Goal: Contribute content: Contribute content

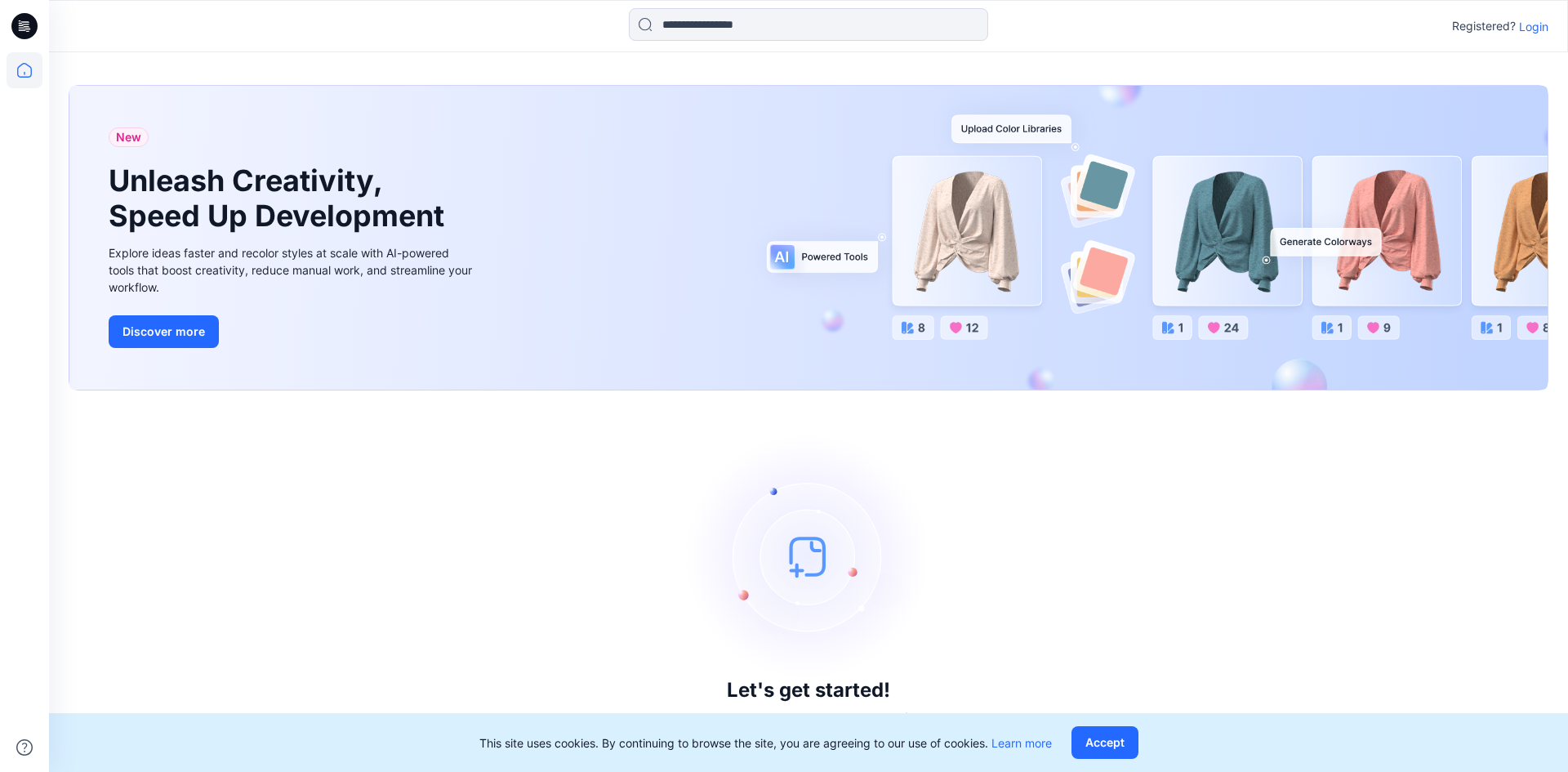
click at [1541, 27] on p "Login" at bounding box center [1533, 27] width 29 height 17
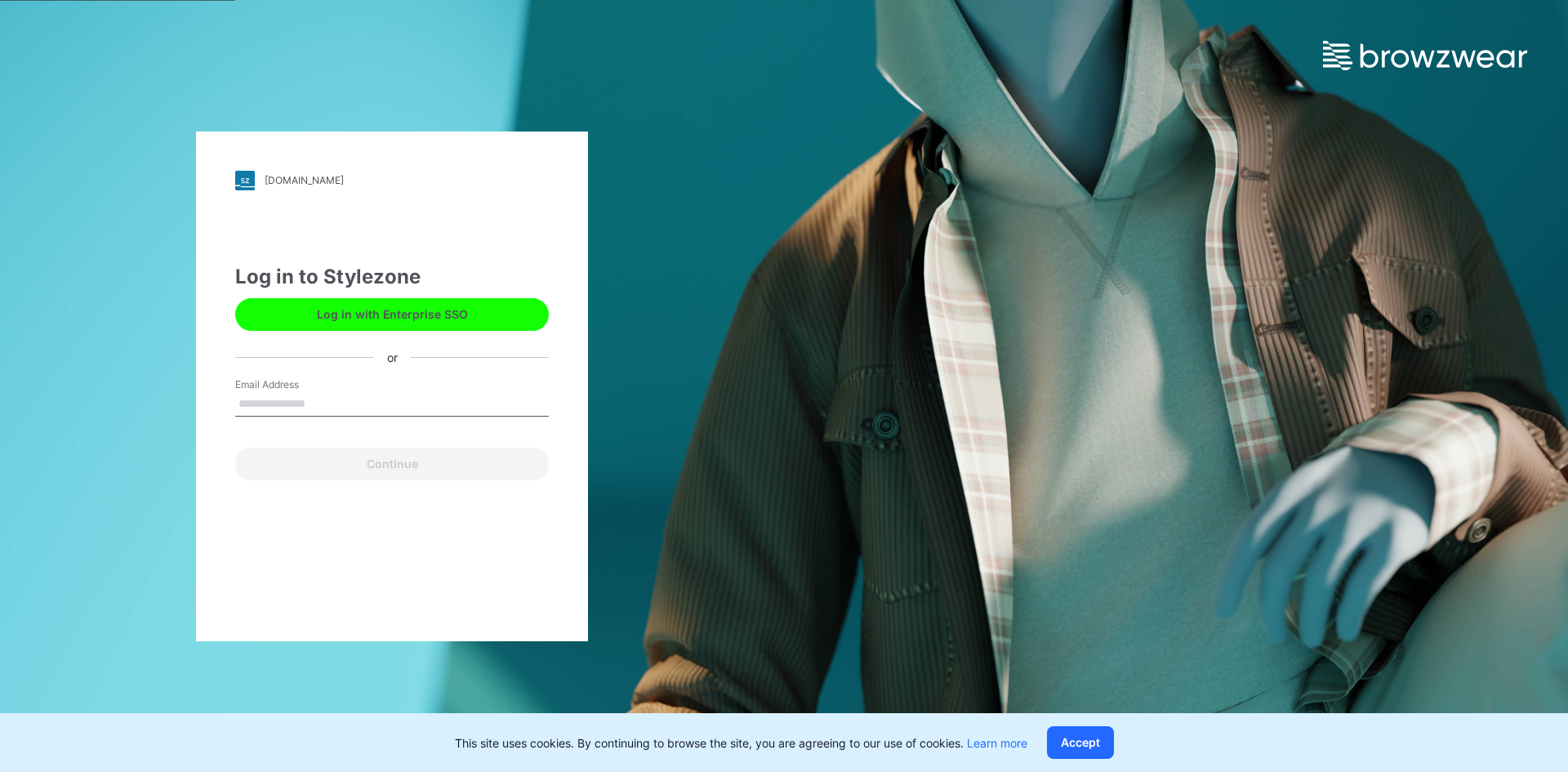
click at [299, 398] on input "Email Address" at bounding box center [392, 405] width 313 height 25
click at [367, 311] on button "Log in with Enterprise SSO" at bounding box center [392, 313] width 313 height 32
click at [316, 395] on input "Email Address" at bounding box center [392, 405] width 313 height 25
type input "**********"
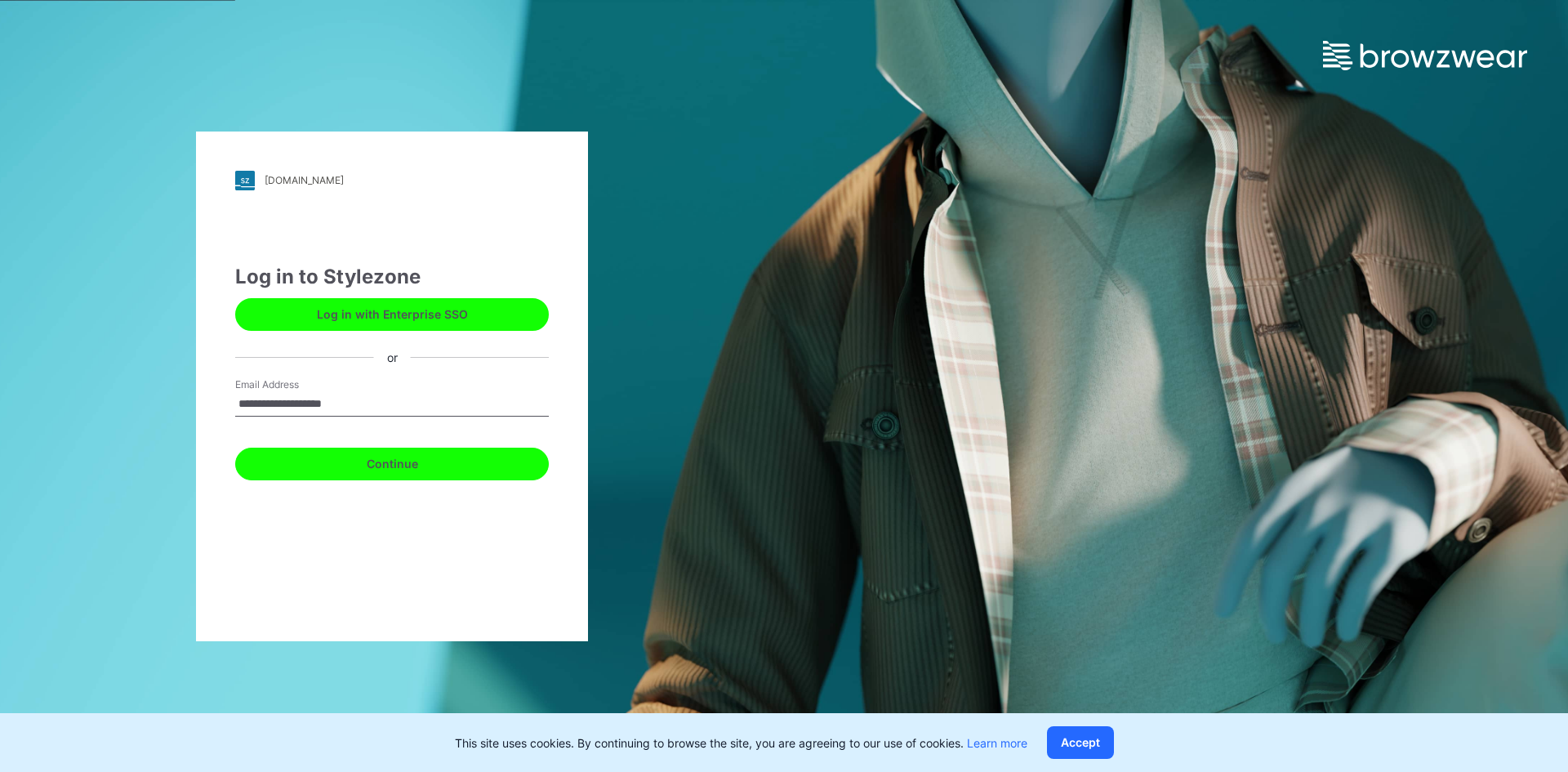
click at [507, 467] on button "Continue" at bounding box center [392, 464] width 313 height 32
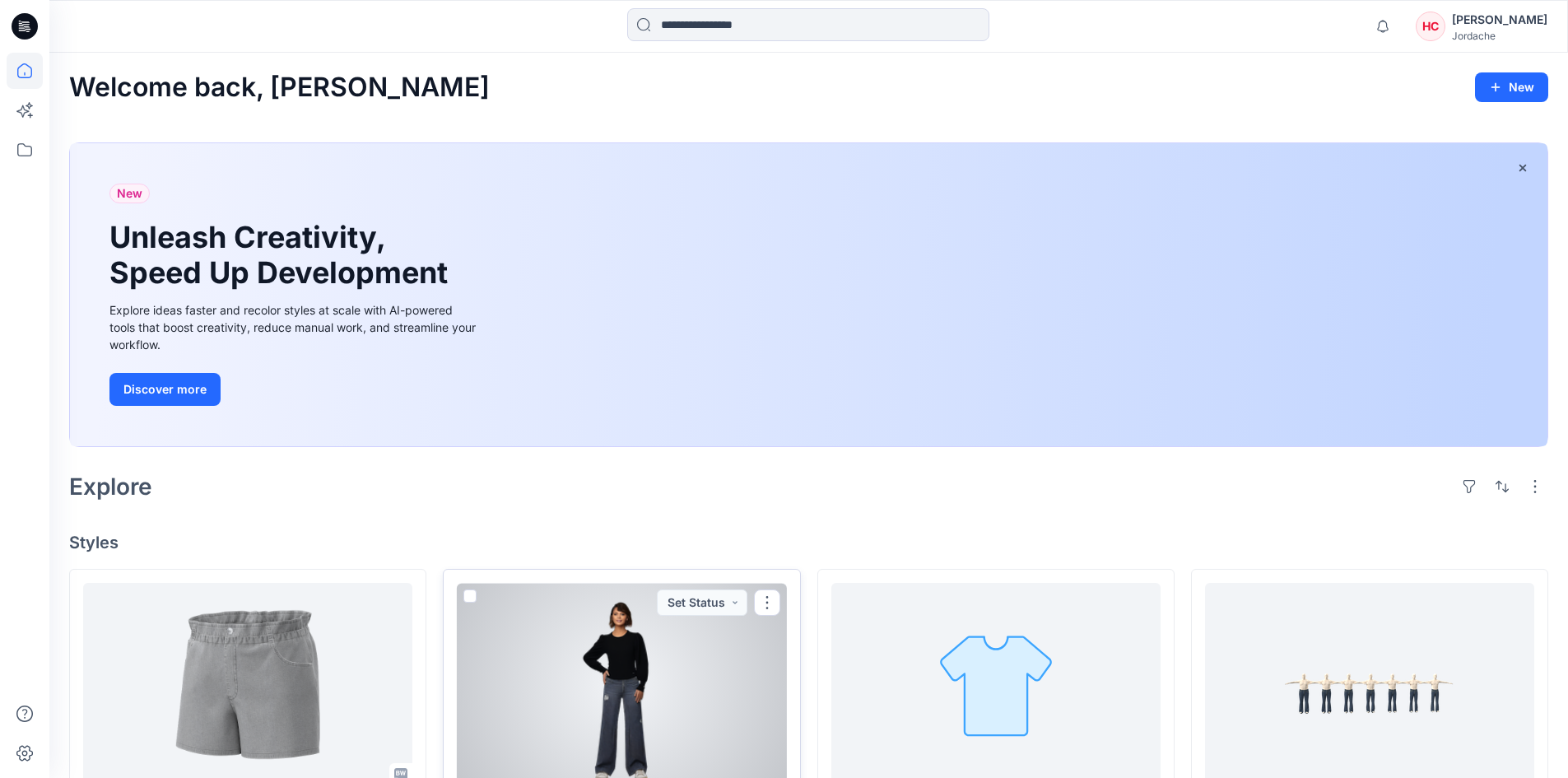
click at [613, 633] on div at bounding box center [622, 684] width 329 height 203
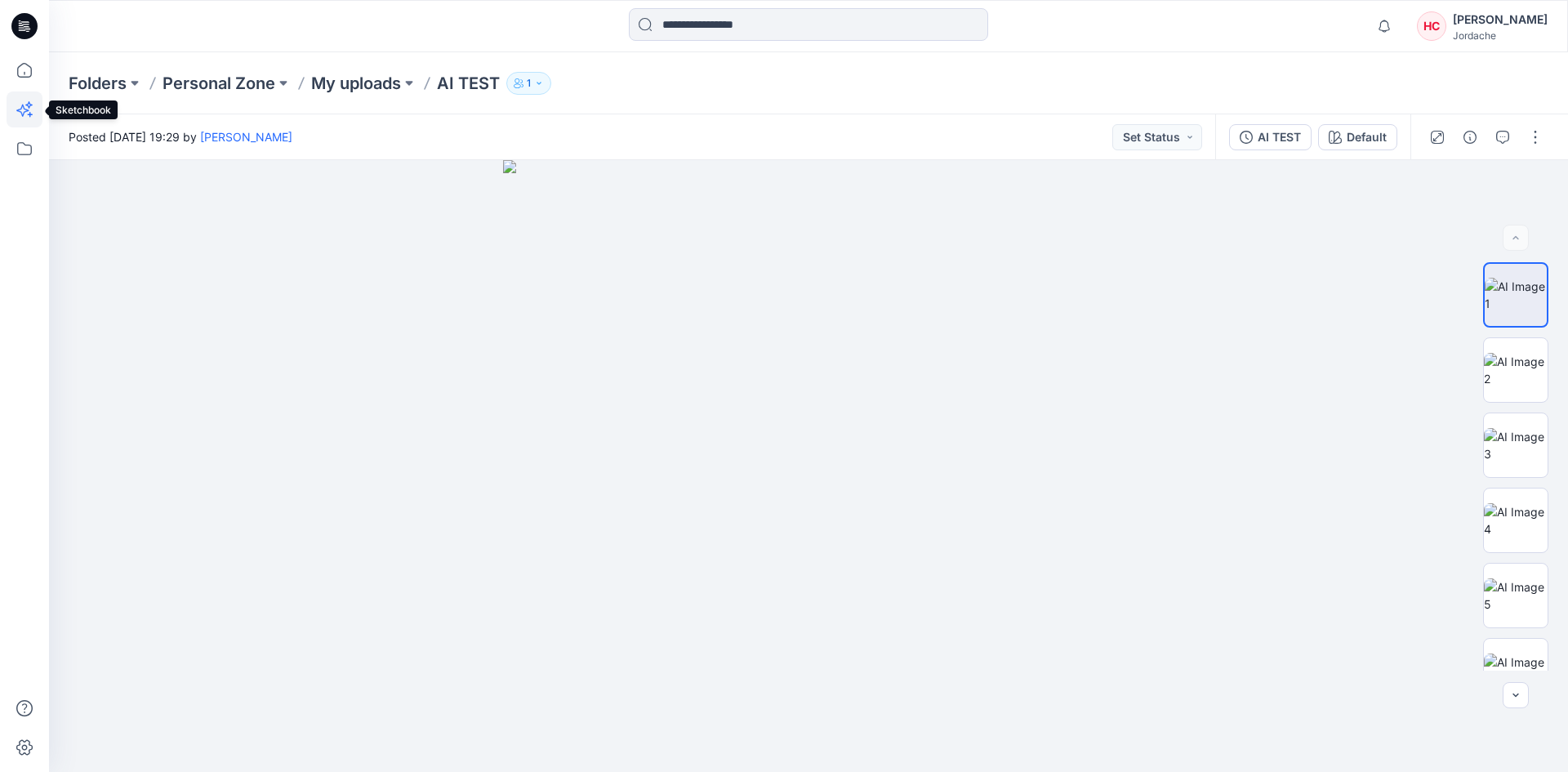
click at [23, 109] on icon at bounding box center [24, 109] width 36 height 36
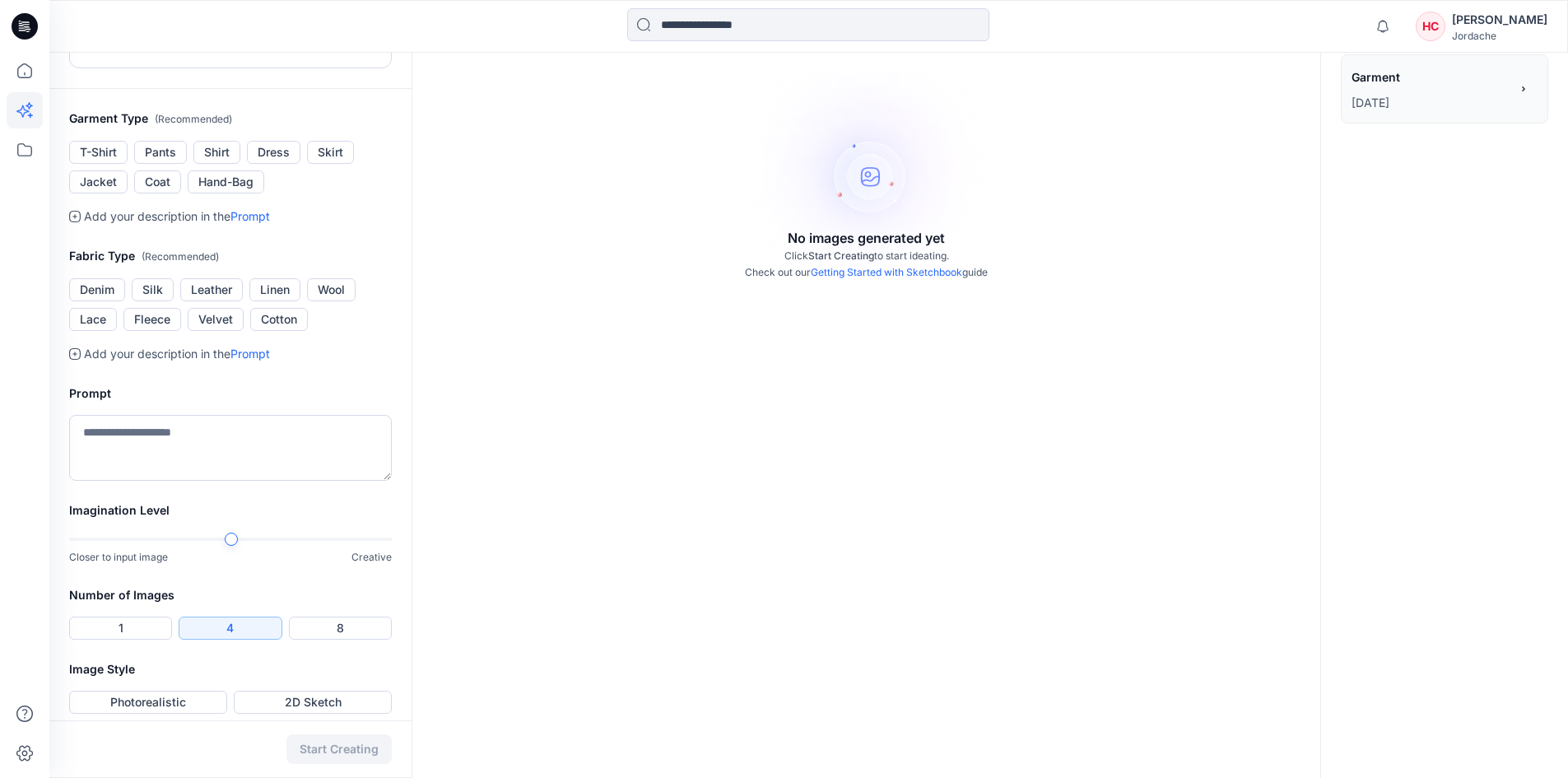
scroll to position [275, 0]
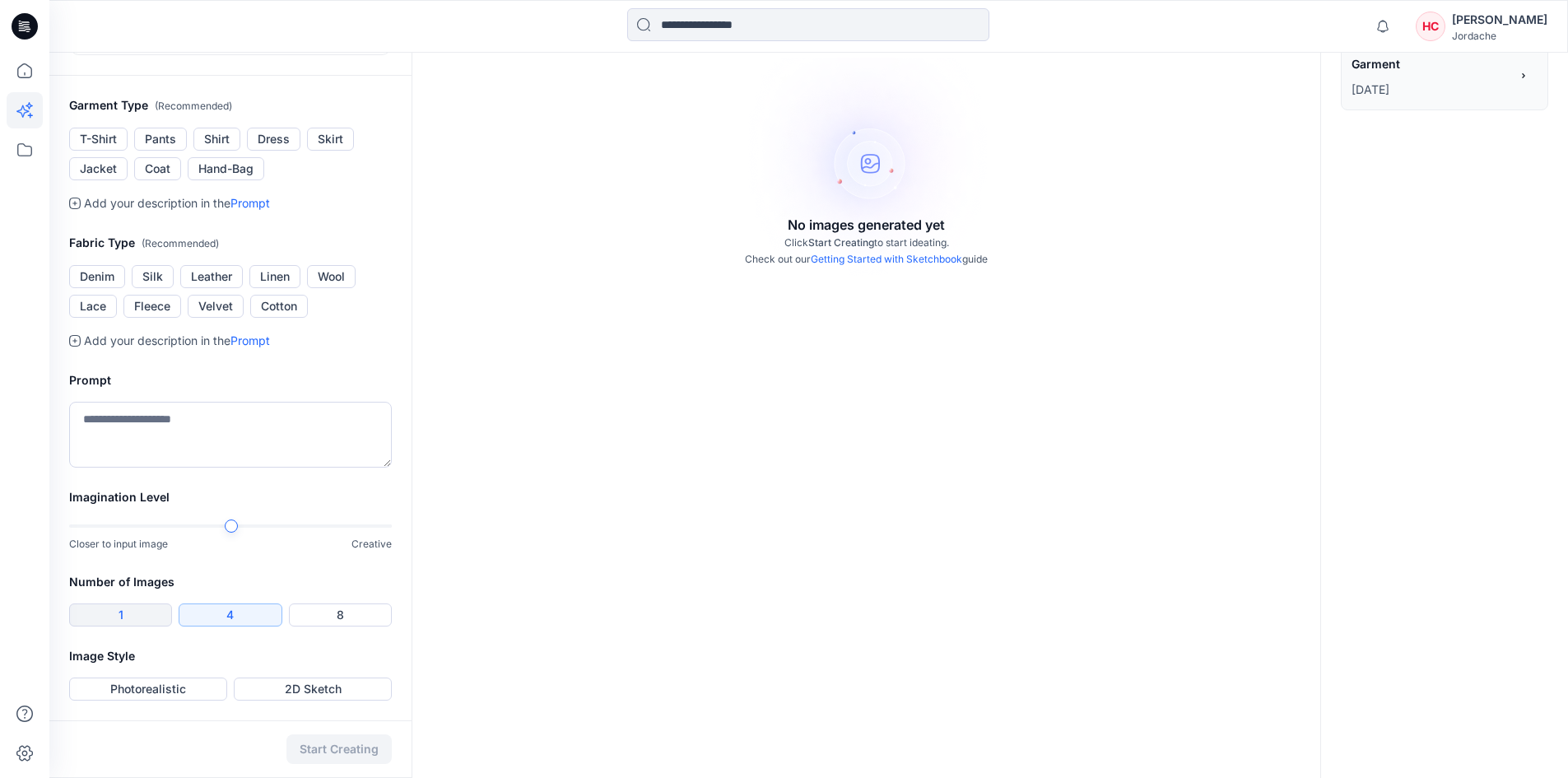
click at [134, 617] on button "1" at bounding box center [120, 615] width 103 height 23
click at [165, 691] on button "Photorealistic" at bounding box center [148, 689] width 158 height 23
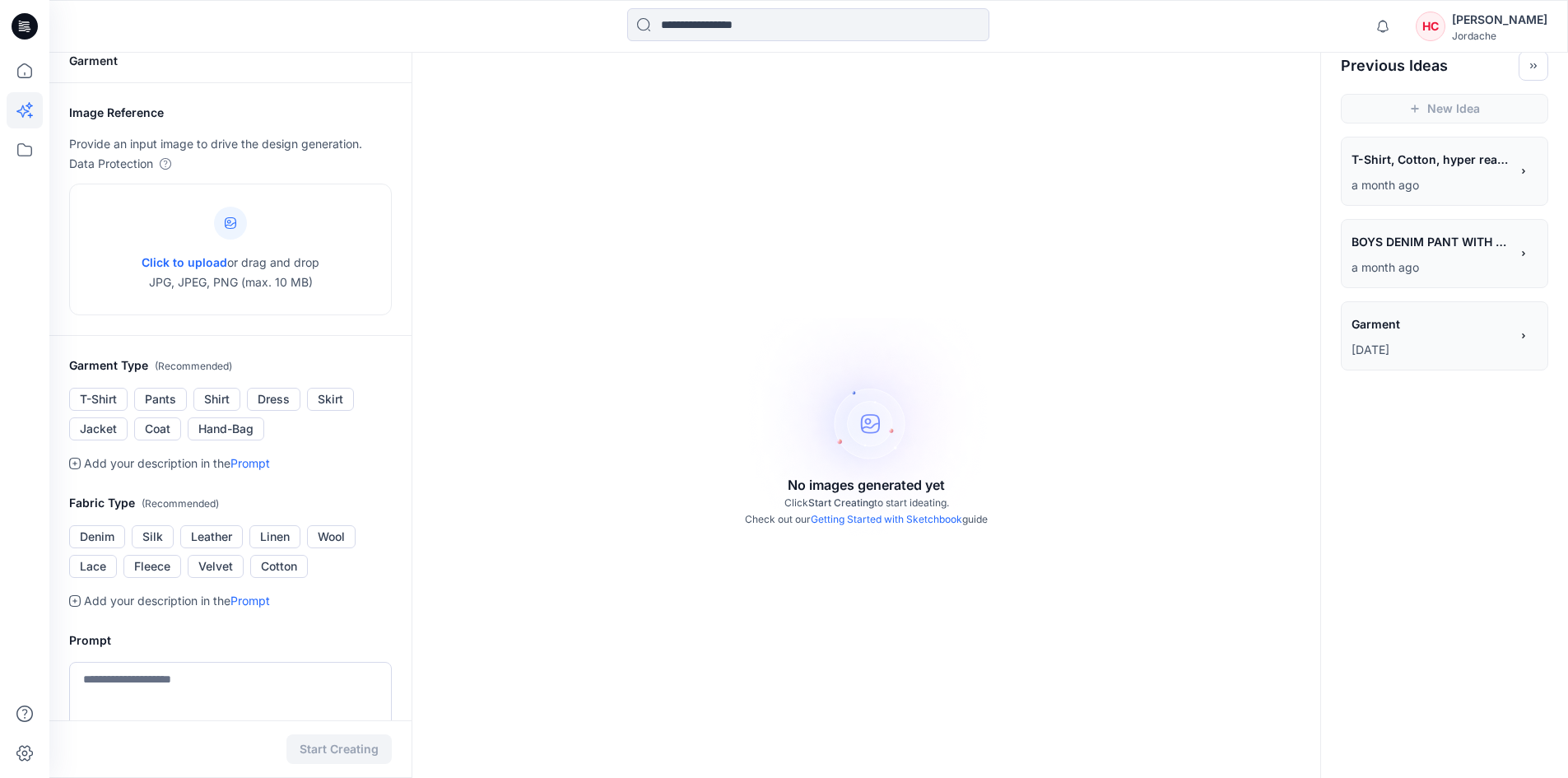
scroll to position [0, 0]
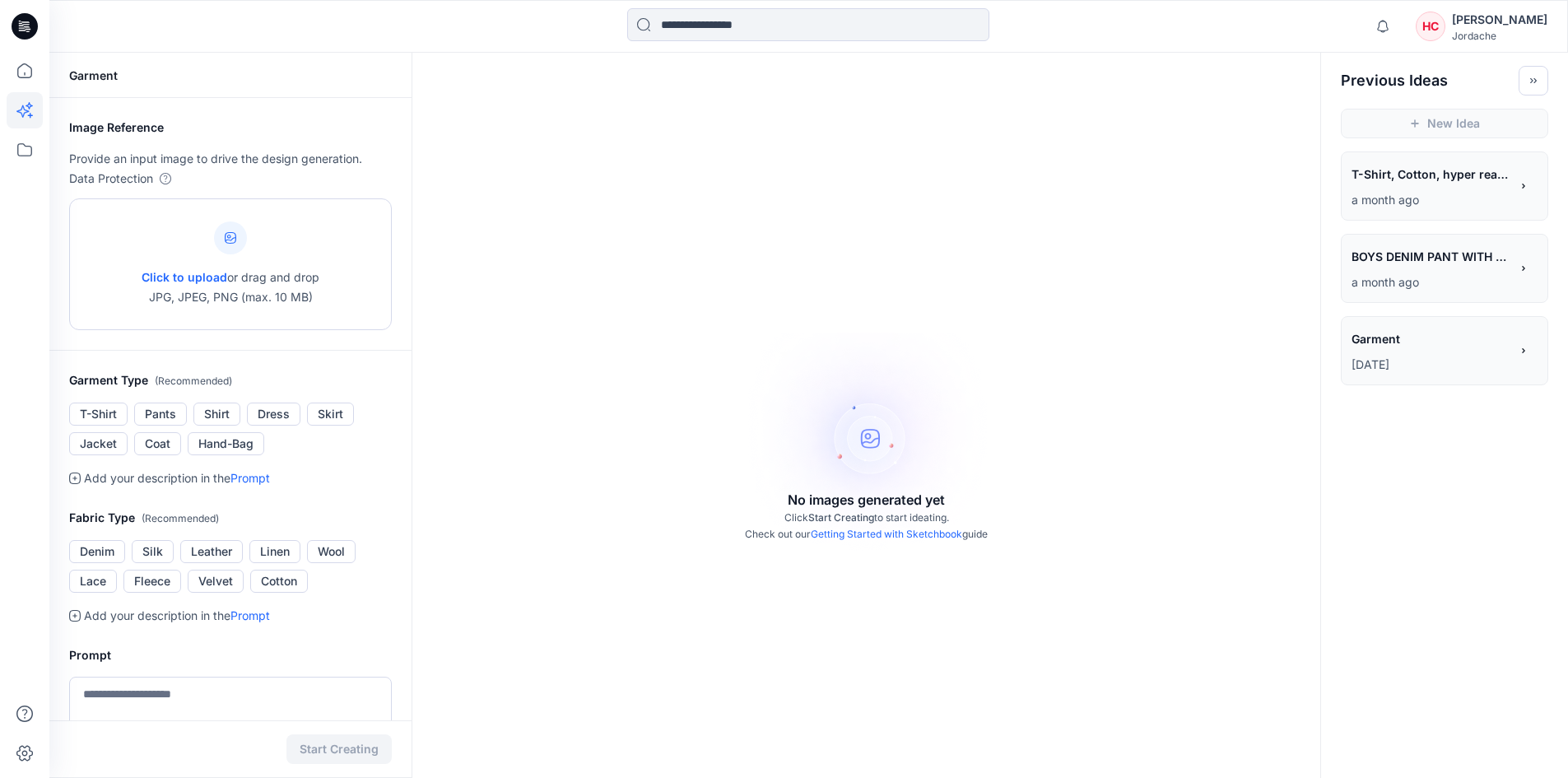
click at [230, 237] on icon at bounding box center [231, 238] width 12 height 12
type input "**********"
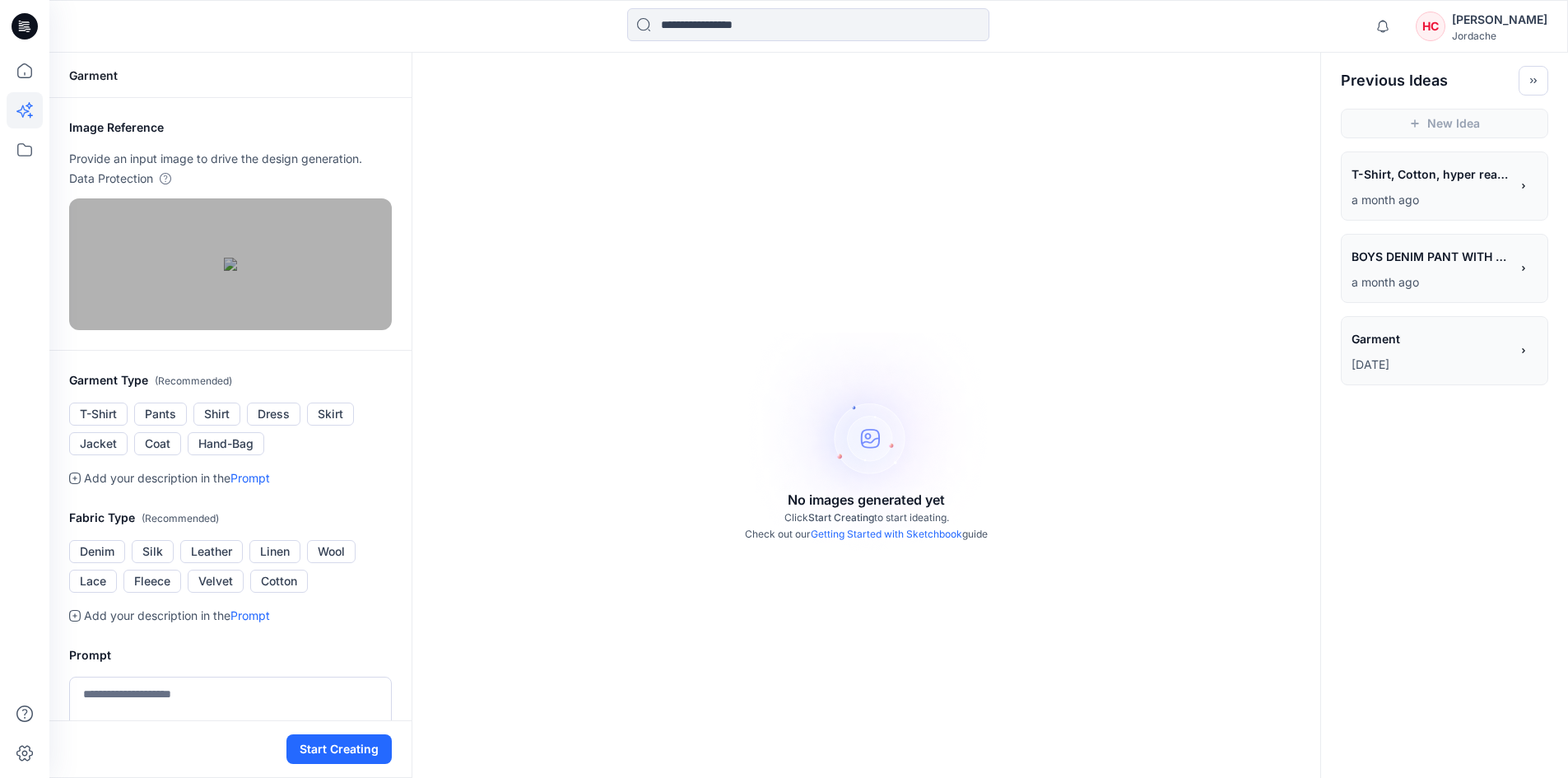
scroll to position [487, 0]
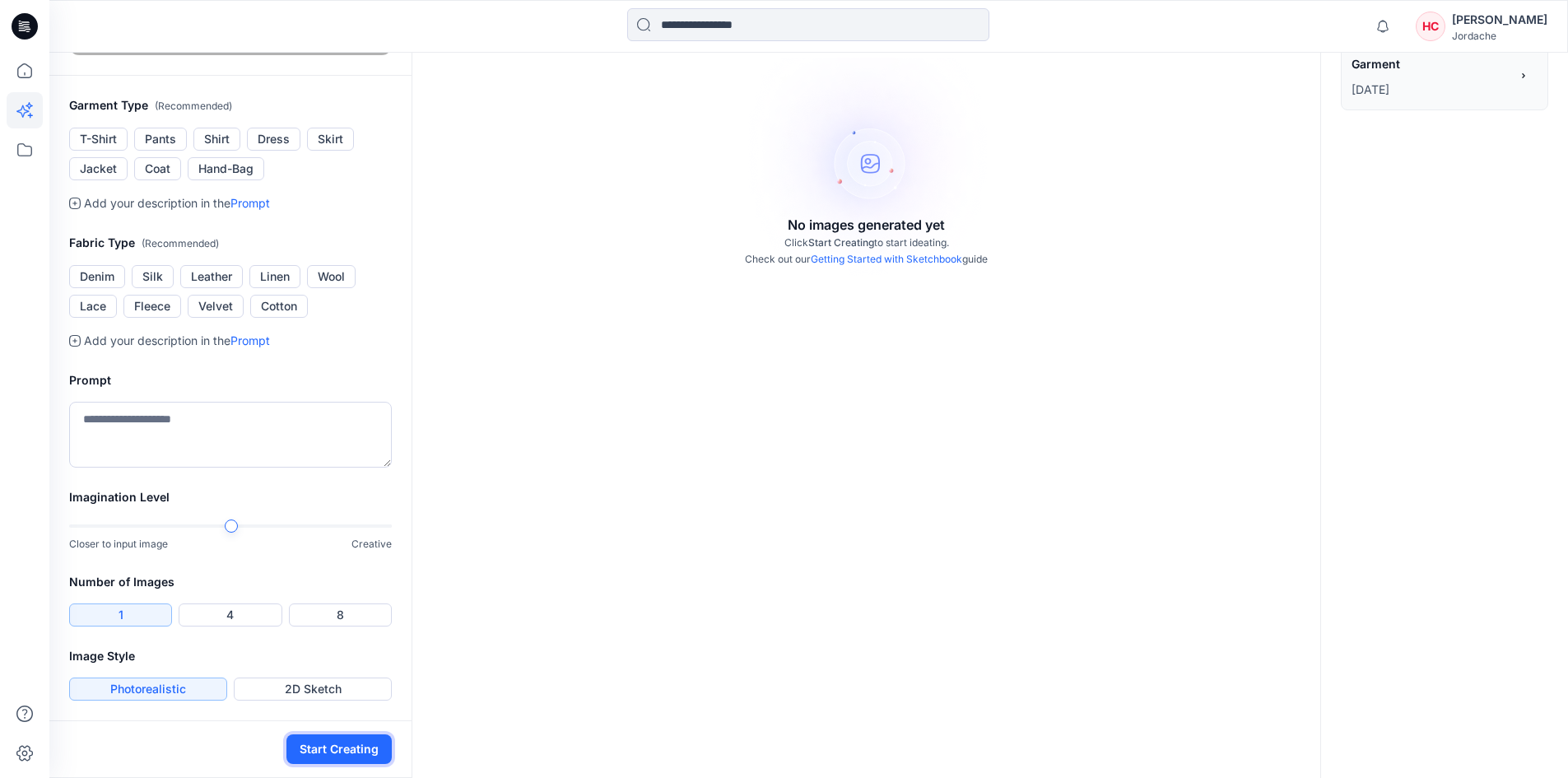
click at [359, 738] on button "Start Creating" at bounding box center [339, 748] width 105 height 29
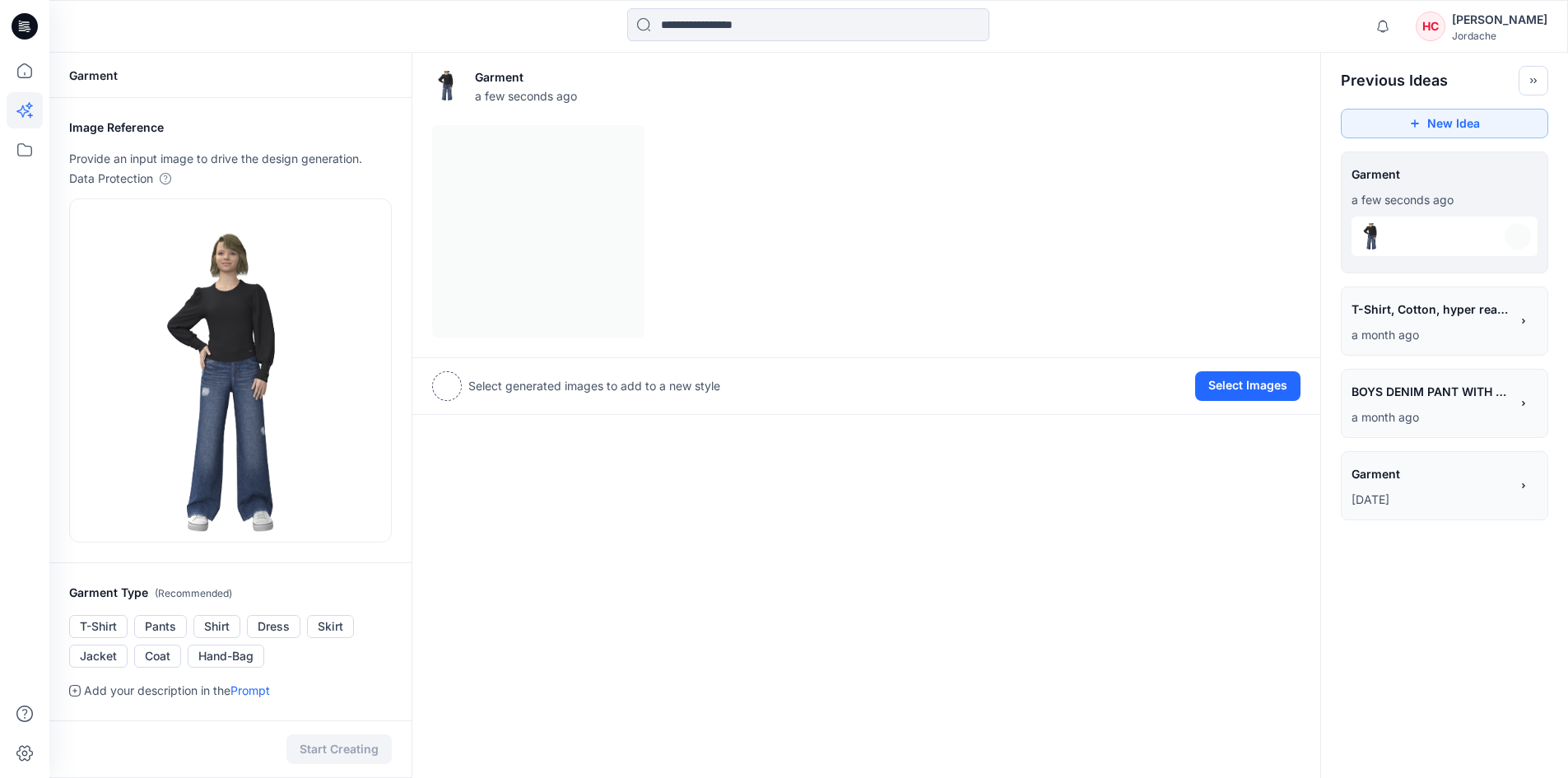
click at [1445, 25] on div "HC" at bounding box center [1430, 26] width 29 height 29
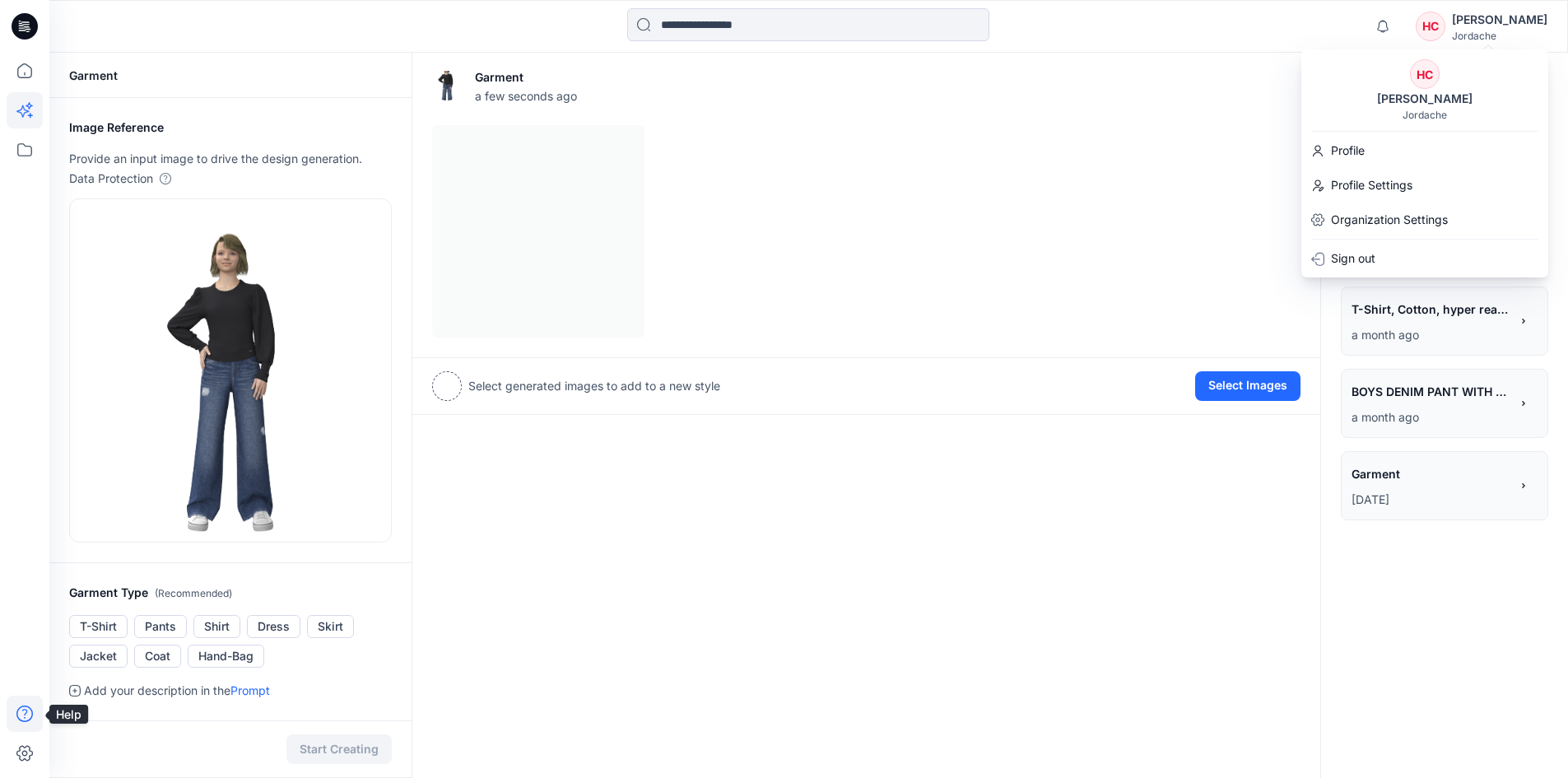
click at [27, 707] on icon at bounding box center [25, 714] width 17 height 17
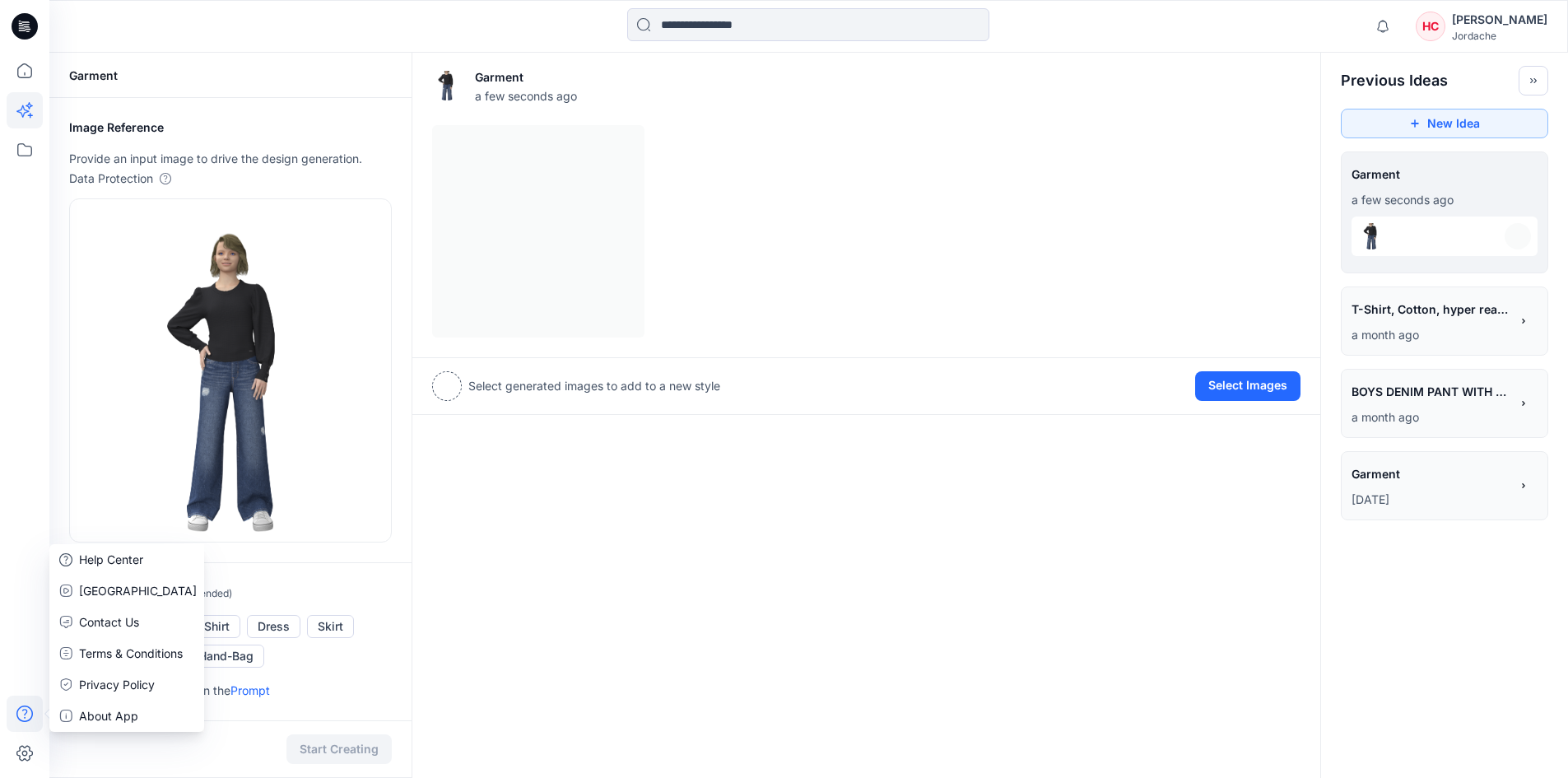
click at [971, 575] on div "Garment a few seconds ago View Settings Select generated images to add to a new…" at bounding box center [866, 659] width 909 height 1213
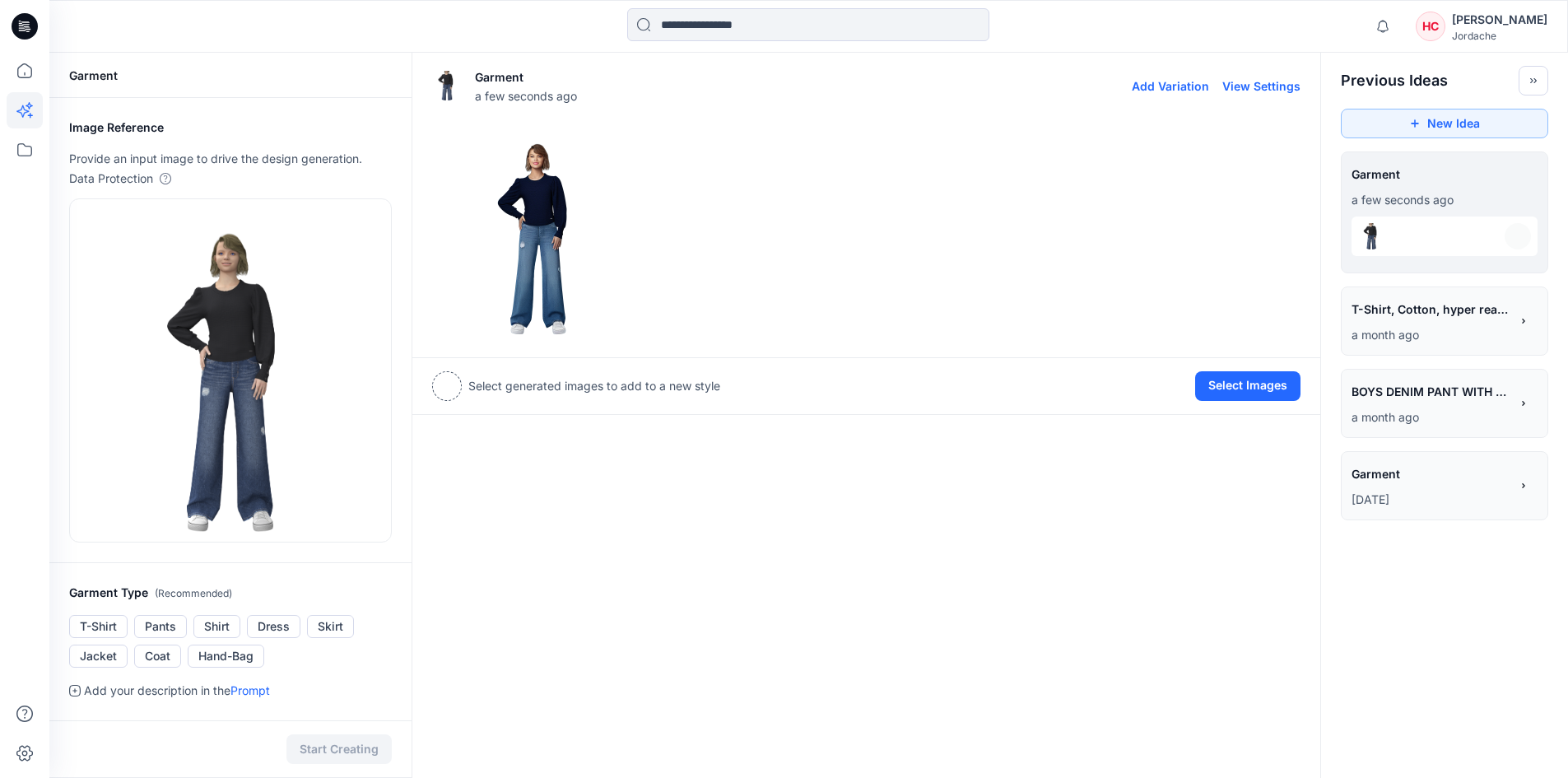
click at [528, 206] on img at bounding box center [538, 231] width 211 height 211
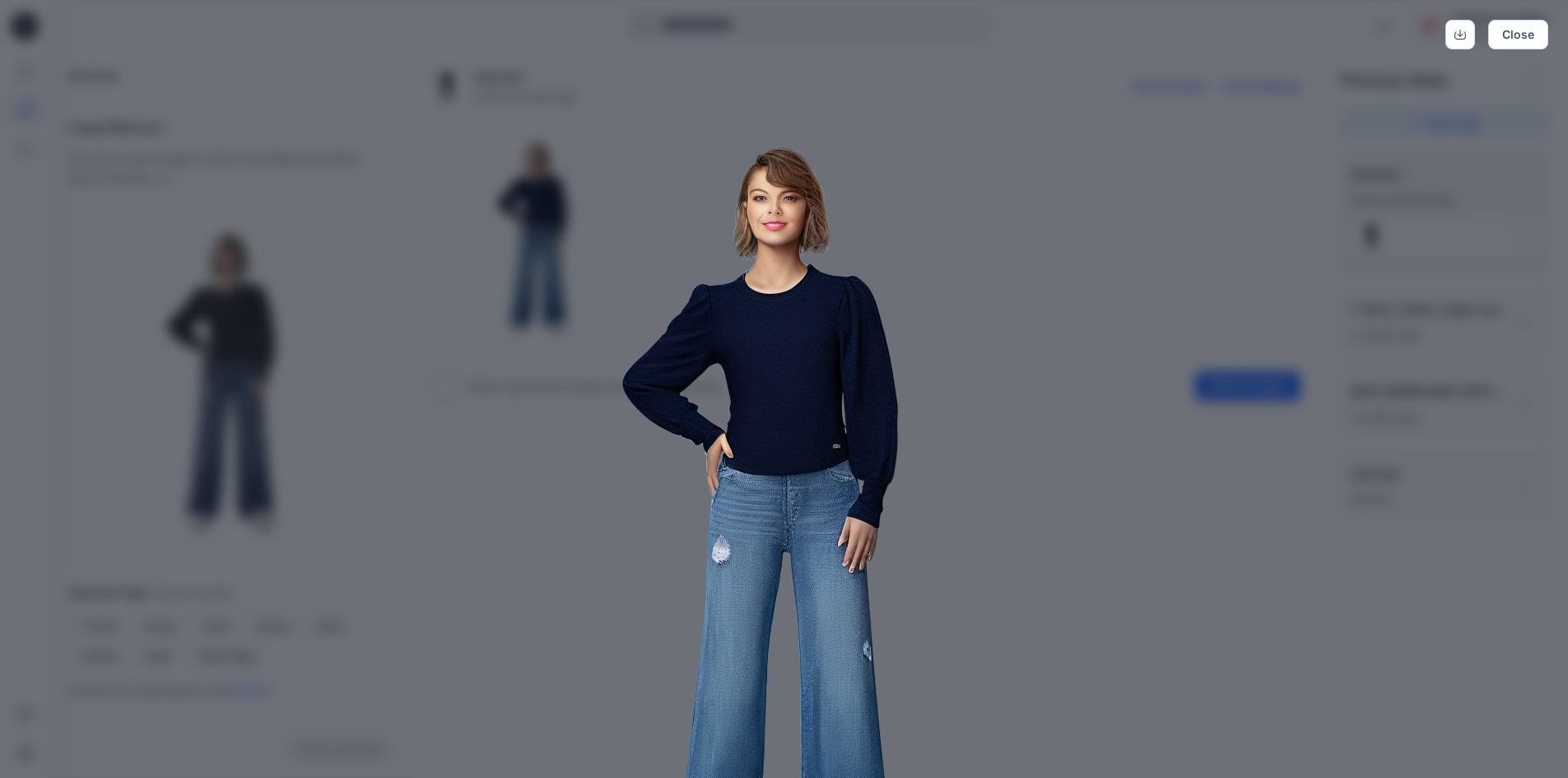
drag, startPoint x: 822, startPoint y: 537, endPoint x: 818, endPoint y: 300, distance: 237.0
click at [818, 300] on img at bounding box center [784, 497] width 843 height 842
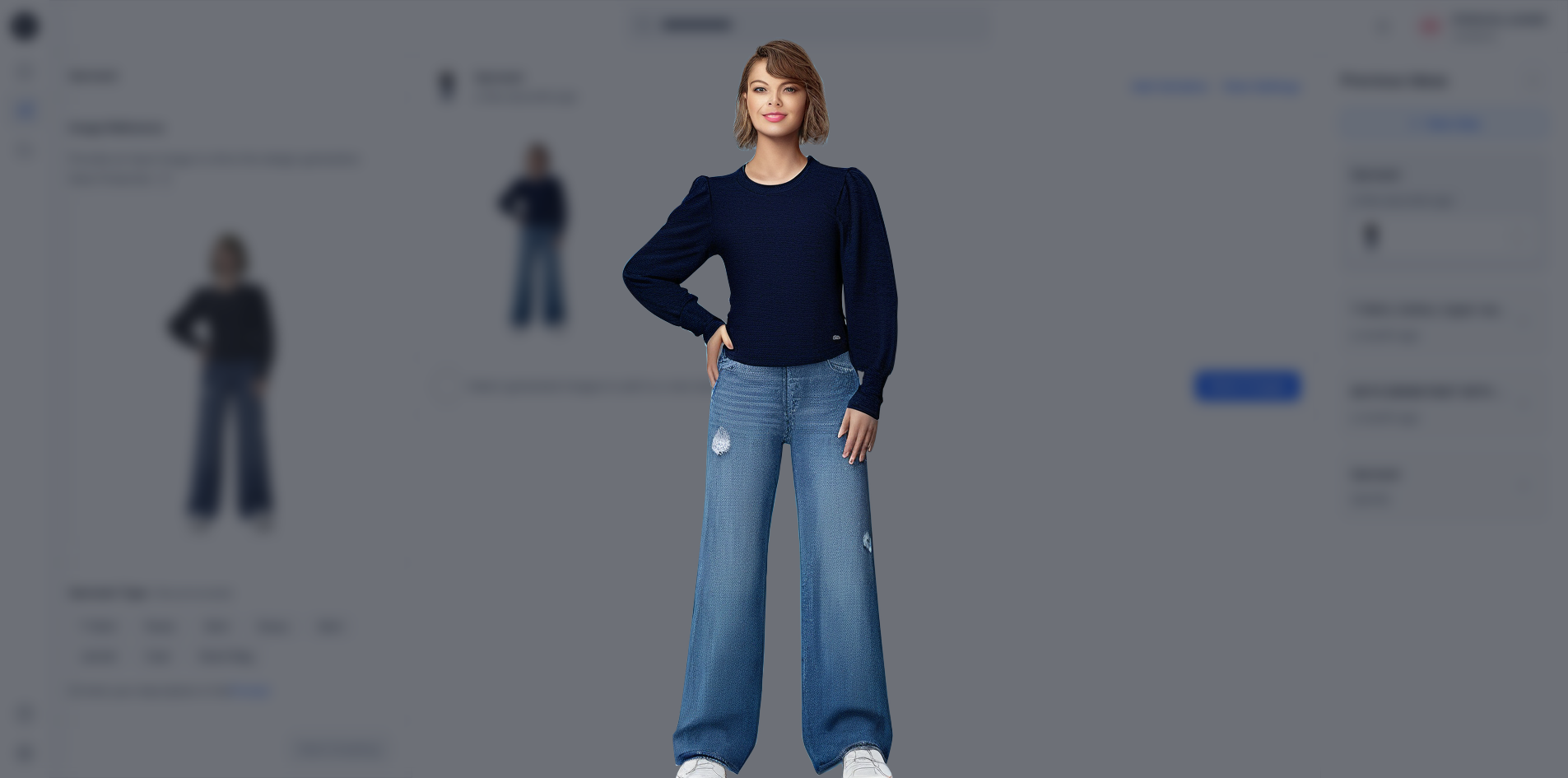
scroll to position [147, 0]
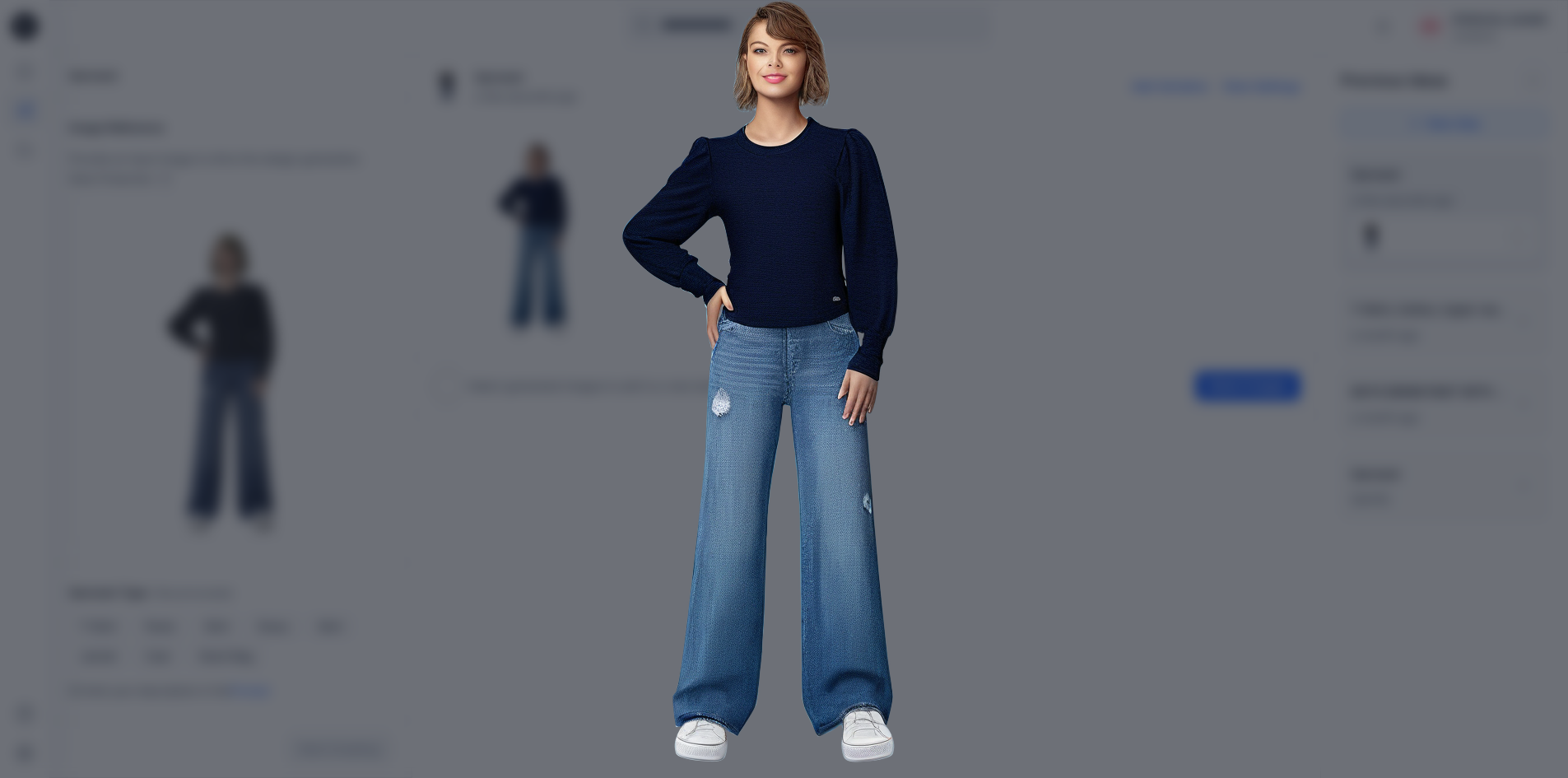
click at [988, 504] on img at bounding box center [784, 349] width 843 height 842
click at [1154, 217] on img at bounding box center [784, 349] width 843 height 842
click at [946, 186] on img at bounding box center [784, 349] width 843 height 842
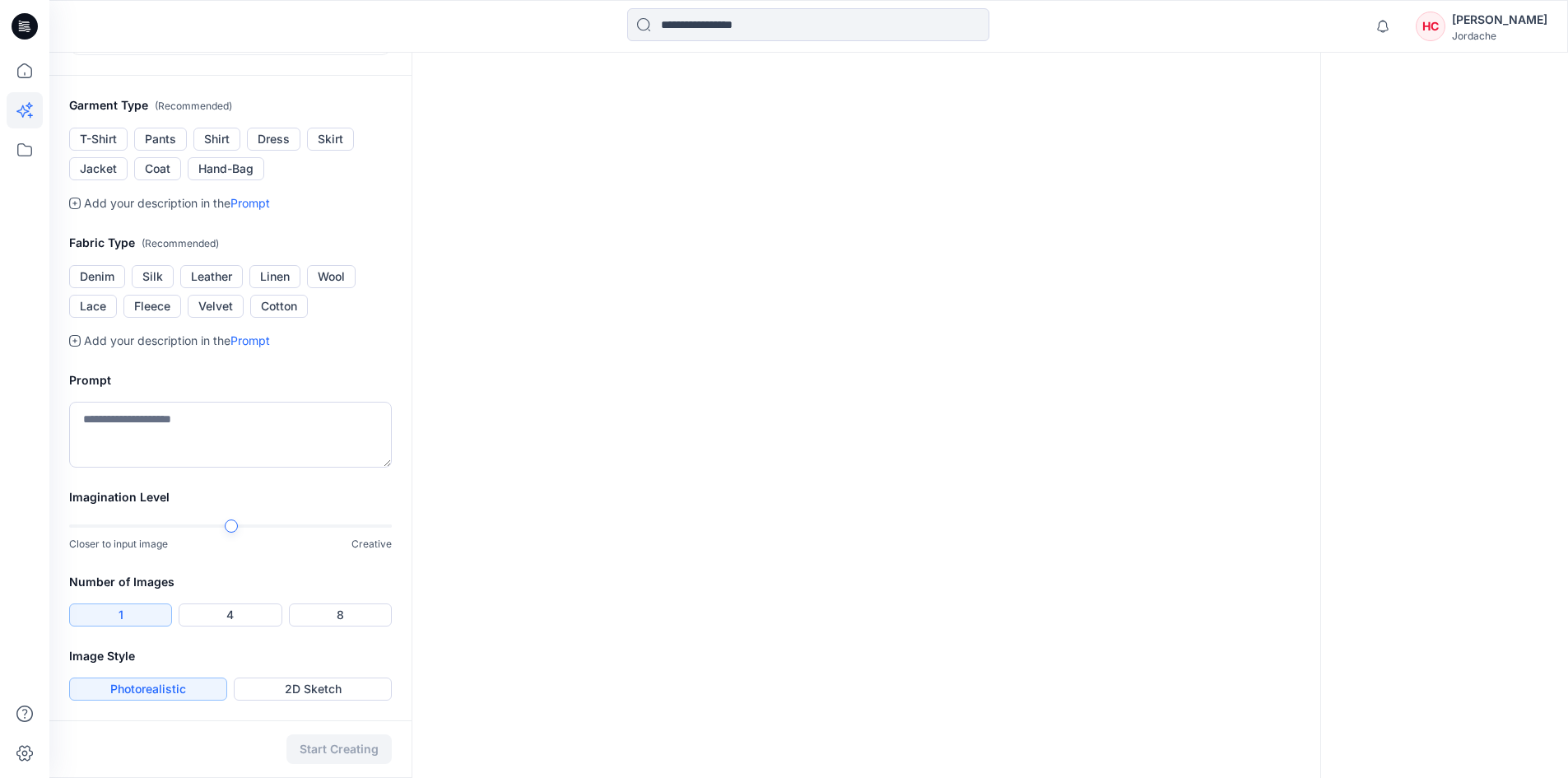
scroll to position [0, 0]
